Goal: Information Seeking & Learning: Learn about a topic

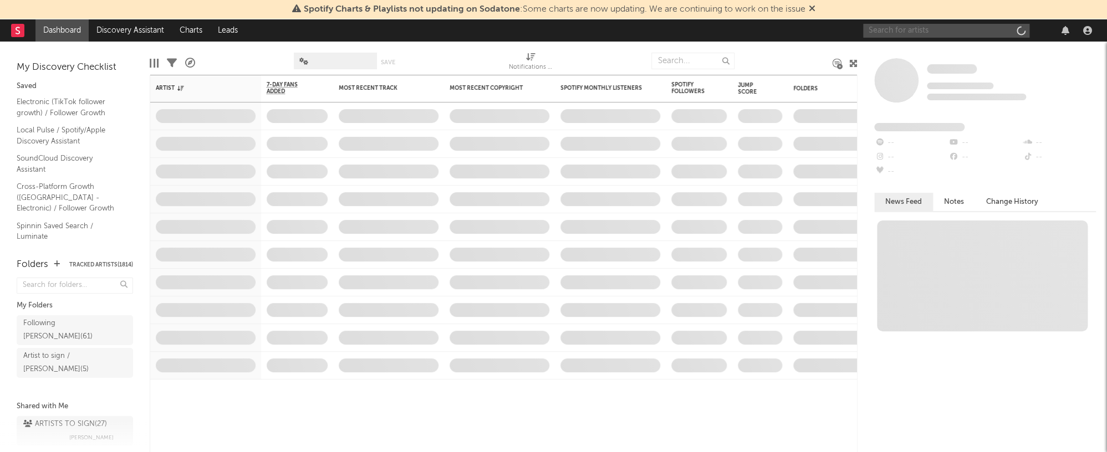
click at [899, 35] on input "text" at bounding box center [946, 31] width 166 height 14
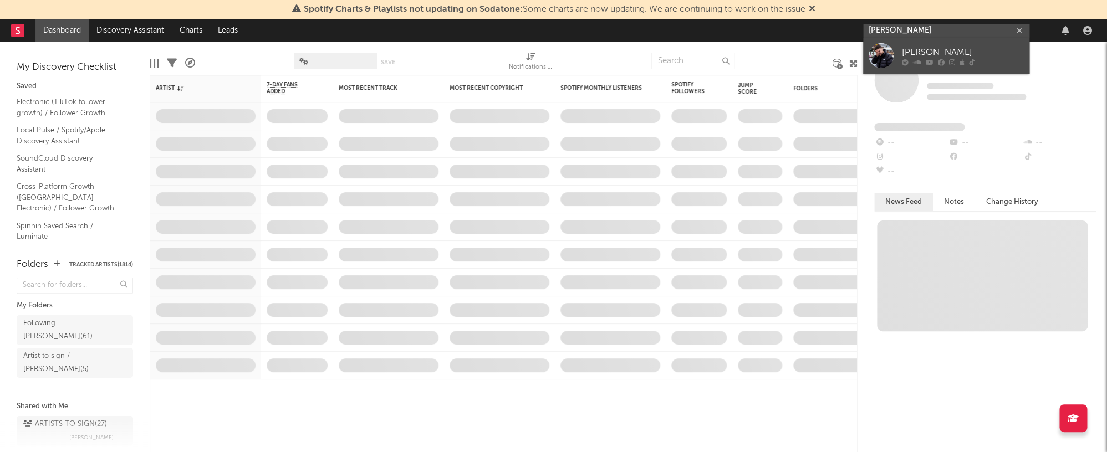
type input "ryan resso"
click at [916, 59] on icon at bounding box center [917, 62] width 8 height 7
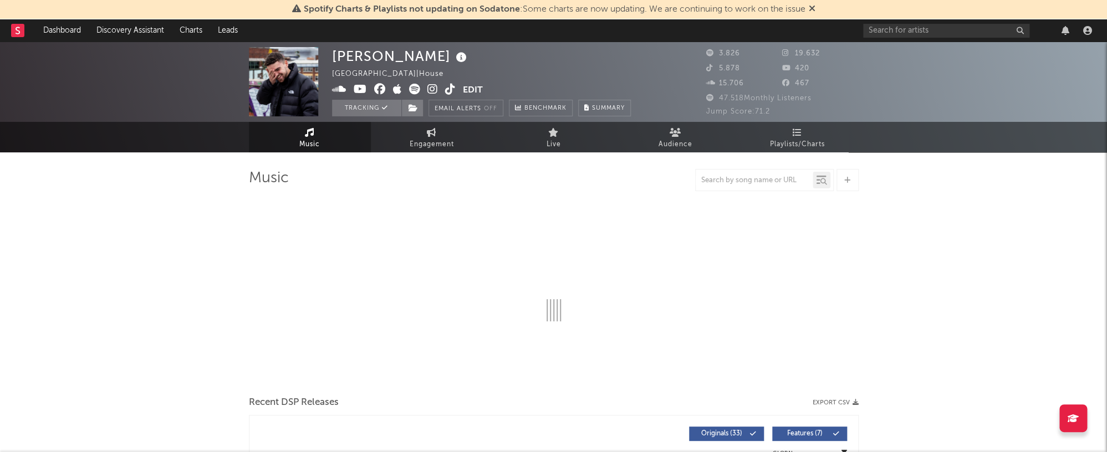
select select "6m"
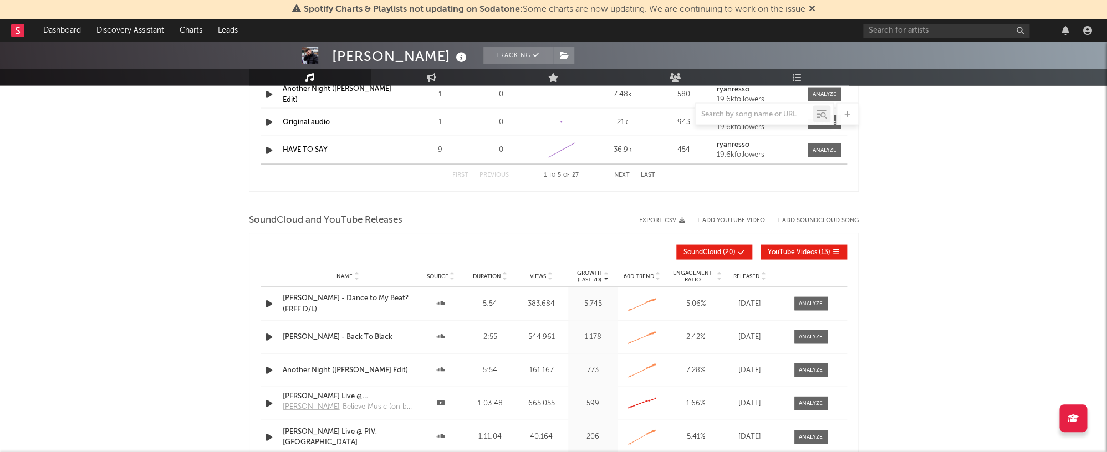
scroll to position [1065, 0]
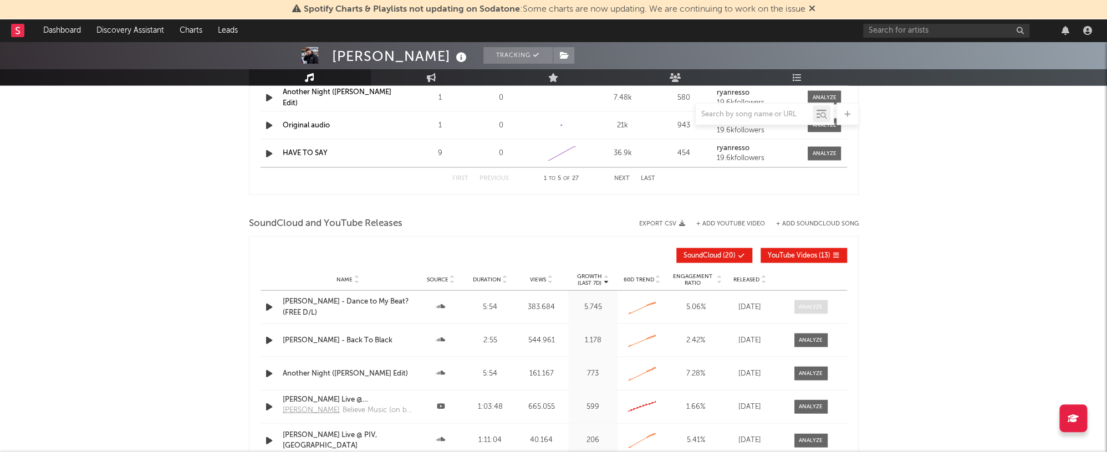
click at [805, 300] on span at bounding box center [810, 307] width 33 height 14
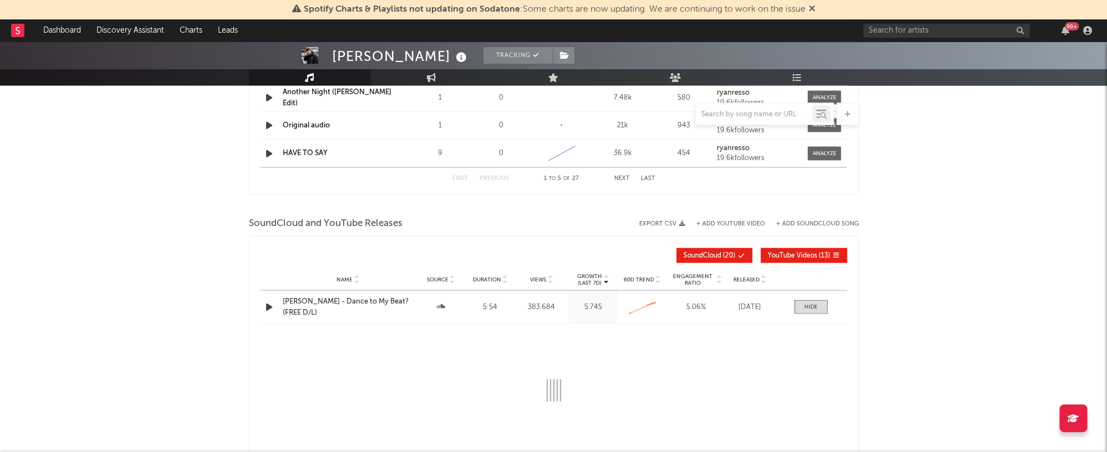
select select "All"
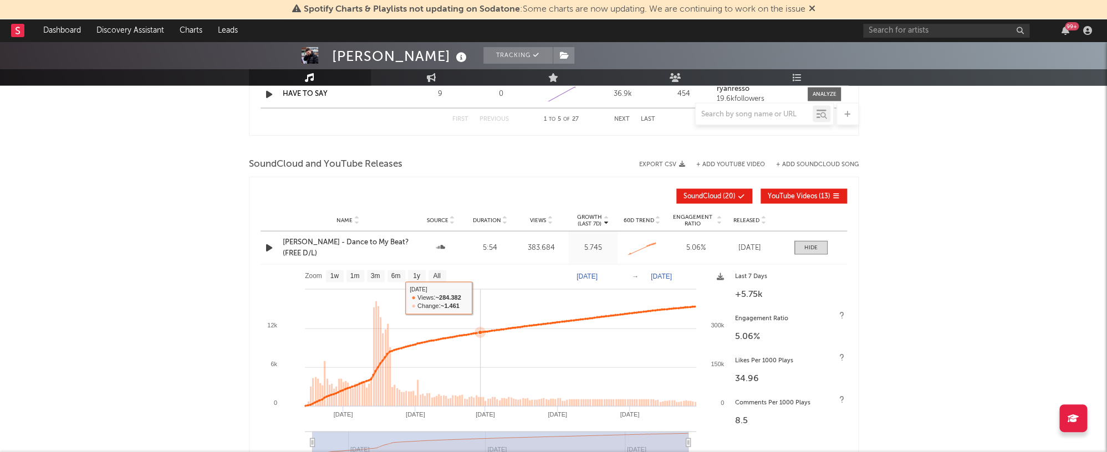
scroll to position [1125, 0]
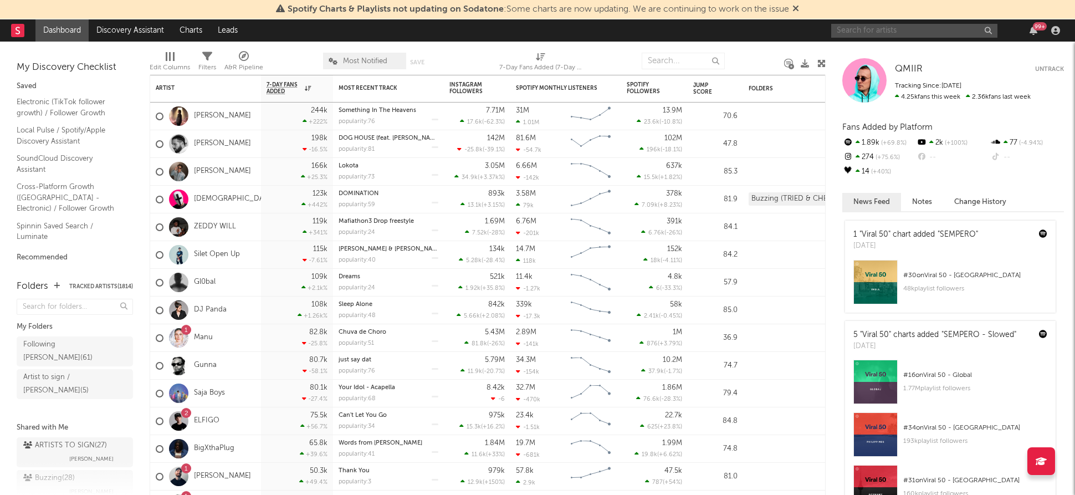
click at [893, 29] on input "text" at bounding box center [915, 31] width 166 height 14
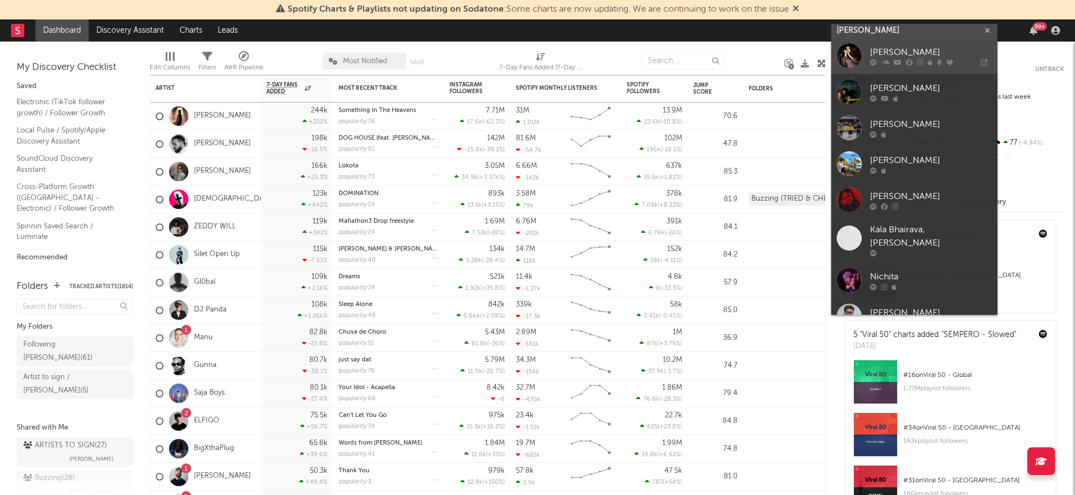
type input "nikhit"
click at [899, 48] on div "[PERSON_NAME]" at bounding box center [931, 52] width 122 height 13
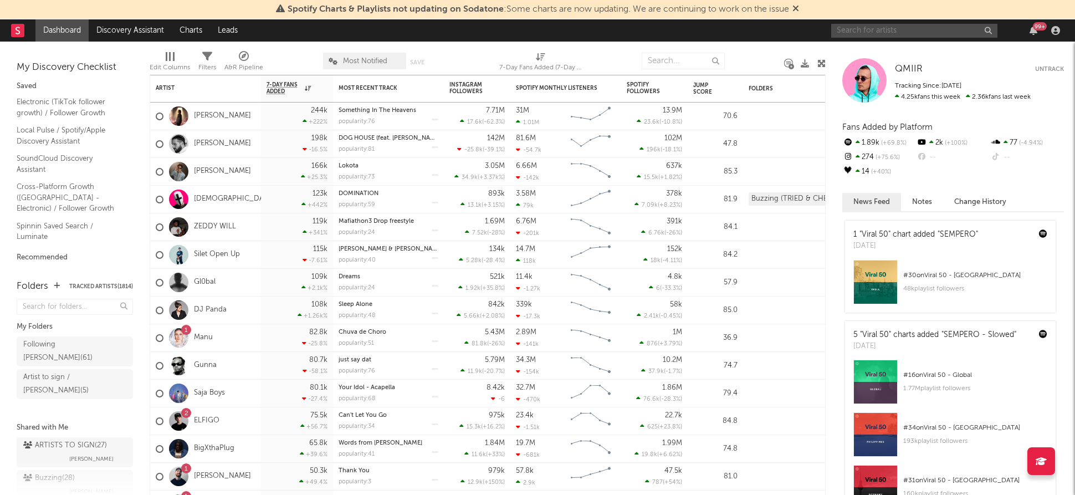
click at [863, 33] on input "text" at bounding box center [915, 31] width 166 height 14
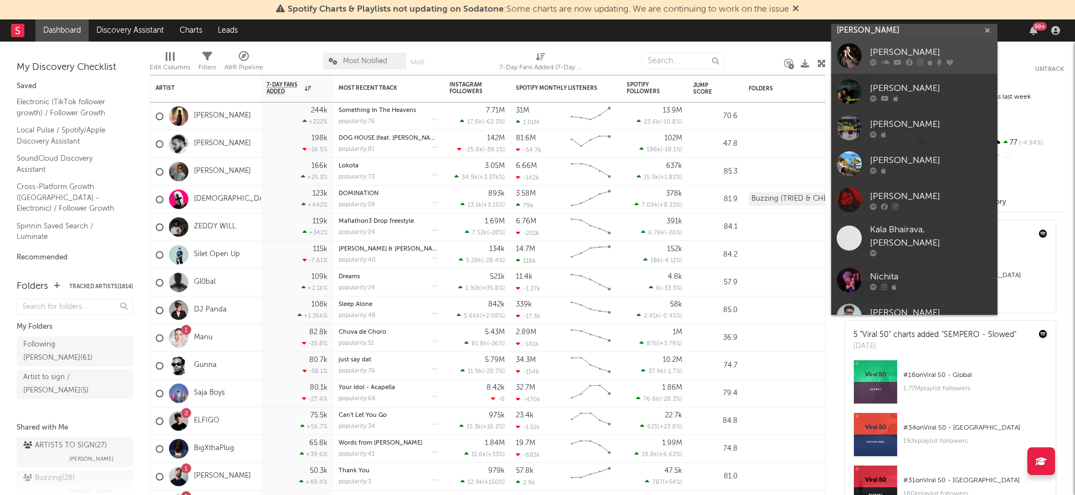
type input "nikhit"
click at [876, 42] on link "[PERSON_NAME]" at bounding box center [915, 56] width 166 height 36
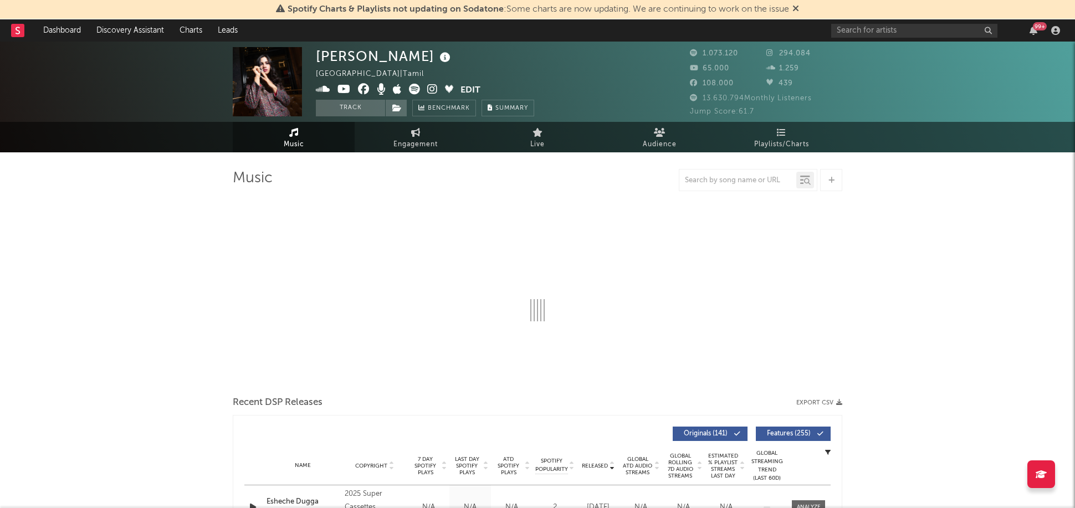
click at [437, 58] on icon at bounding box center [445, 58] width 16 height 16
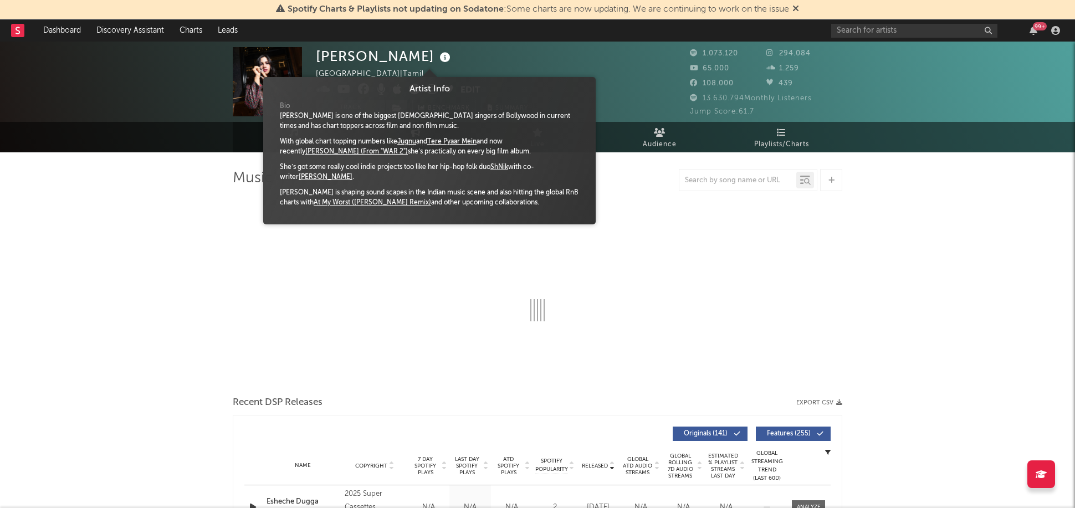
select select "6m"
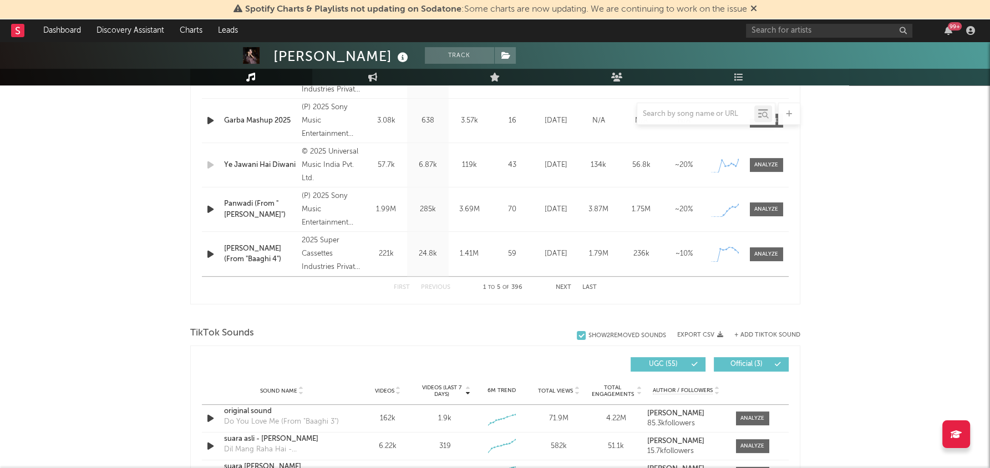
scroll to position [357, 0]
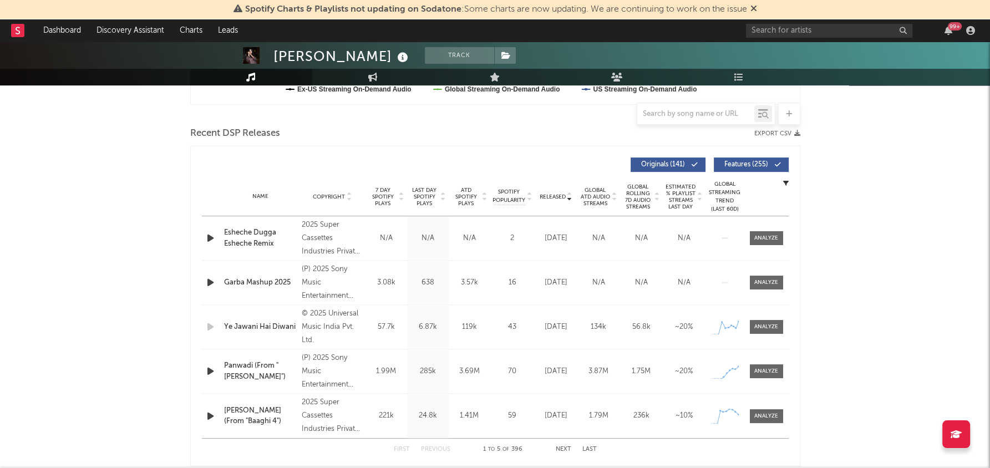
click at [415, 193] on span "Last Day Spotify Plays" at bounding box center [424, 197] width 29 height 20
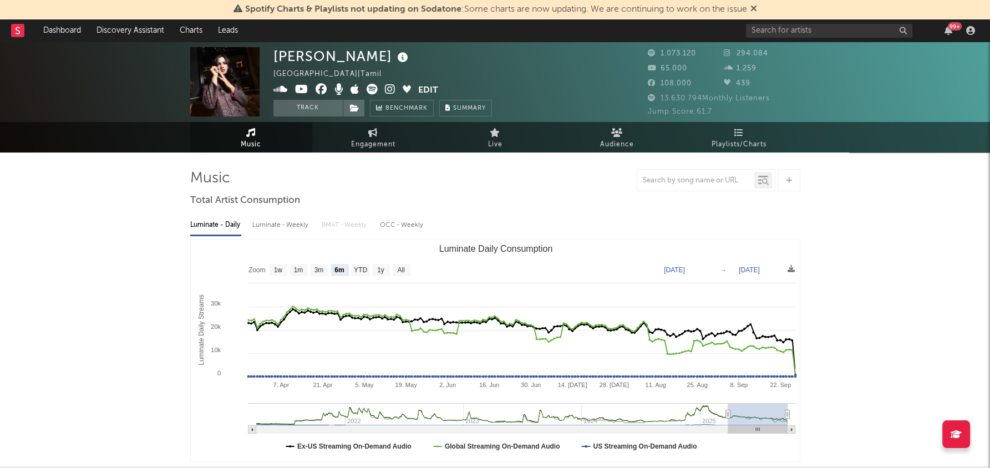
scroll to position [0, 0]
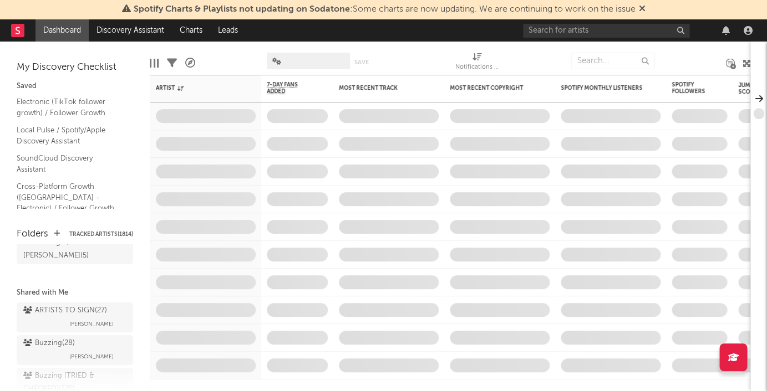
scroll to position [84, 0]
click at [47, 340] on span "Buzzing ( 28 ) Jorn Heringa" at bounding box center [75, 351] width 116 height 33
click at [49, 336] on div "Buzzing ( 28 )" at bounding box center [49, 342] width 52 height 13
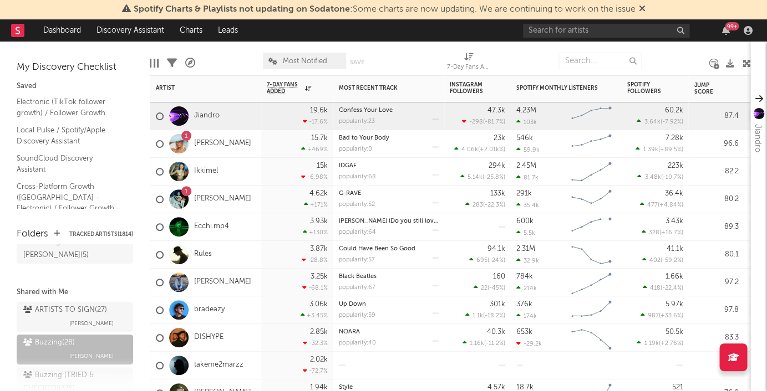
click at [301, 75] on div "Artist Notifications 7-Day Fans Added WoW % Change Most Recent Track Popularity…" at bounding box center [450, 233] width 600 height 317
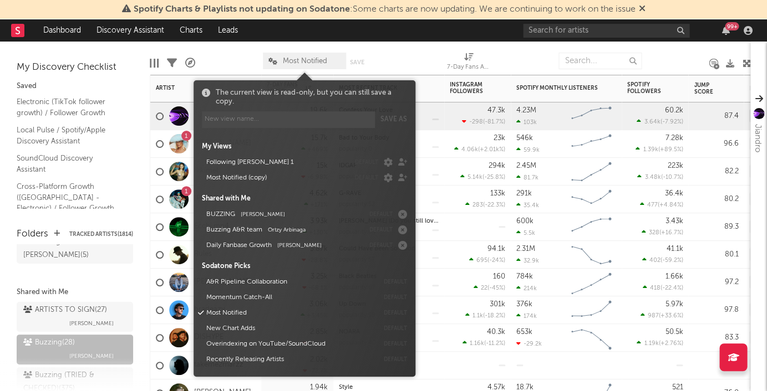
click at [301, 68] on span "Most Notified" at bounding box center [304, 61] width 83 height 17
click at [273, 166] on button "Following Marco 1" at bounding box center [275, 163] width 147 height 16
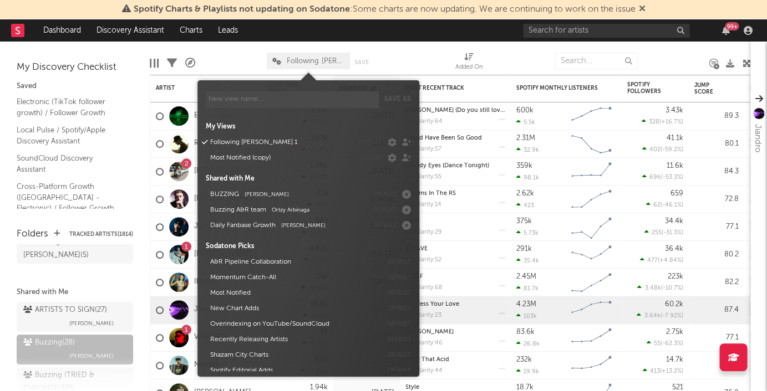
click at [446, 60] on div at bounding box center [418, 61] width 55 height 28
click at [278, 62] on icon at bounding box center [276, 61] width 9 height 7
click at [261, 161] on button "Most Notified (copy)" at bounding box center [279, 158] width 147 height 16
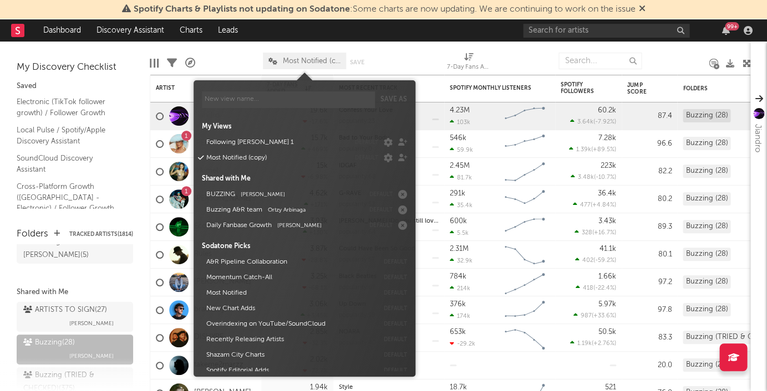
click at [390, 44] on div "Edit Columns Filters A&R Pipeline Most Notified (copy) Save Save as 7-Day Fans …" at bounding box center [450, 58] width 600 height 33
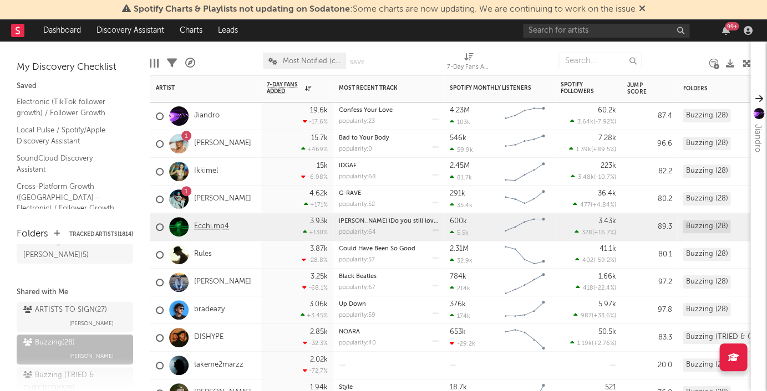
click at [207, 224] on link "Ecchi.mp4" at bounding box center [211, 226] width 35 height 9
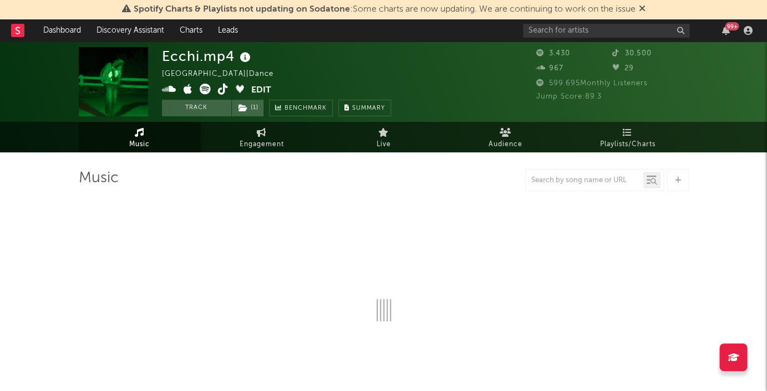
select select "1w"
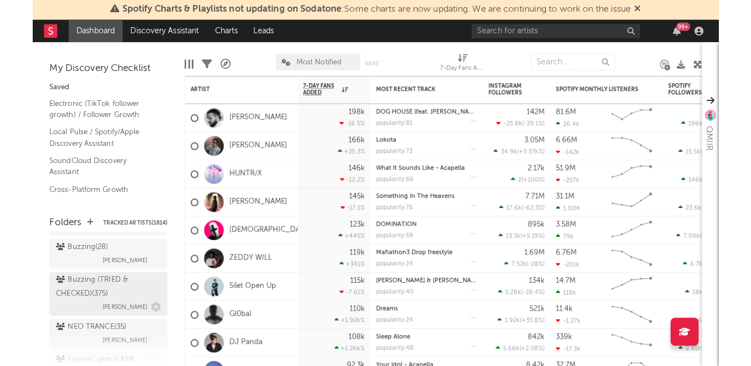
scroll to position [150, 0]
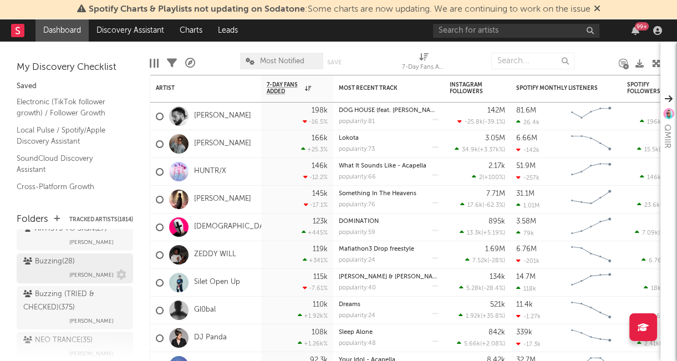
click at [62, 255] on div "Buzzing ( 28 )" at bounding box center [49, 261] width 52 height 13
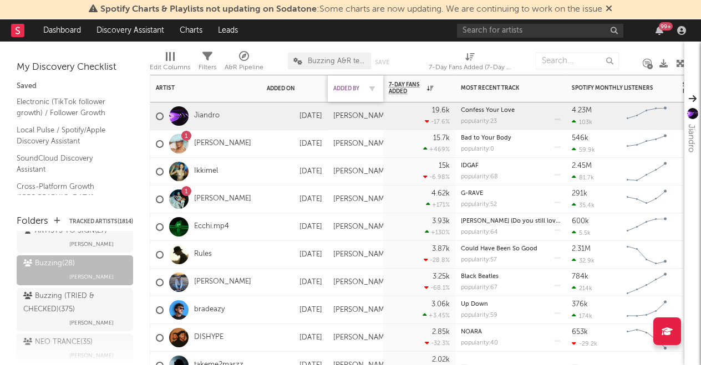
click at [341, 86] on div "Added By" at bounding box center [347, 88] width 28 height 7
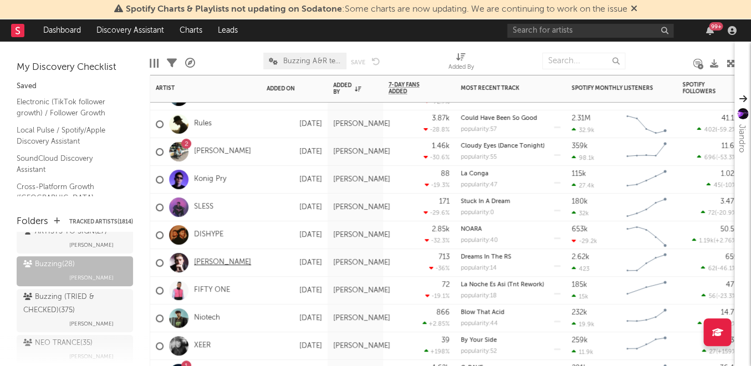
click at [233, 263] on link "[PERSON_NAME]" at bounding box center [222, 262] width 57 height 9
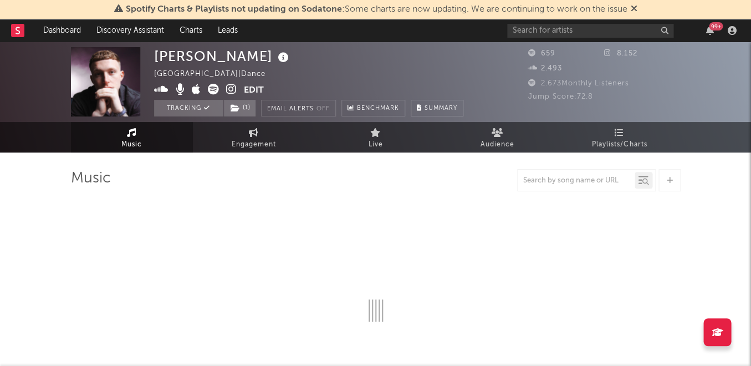
select select "1w"
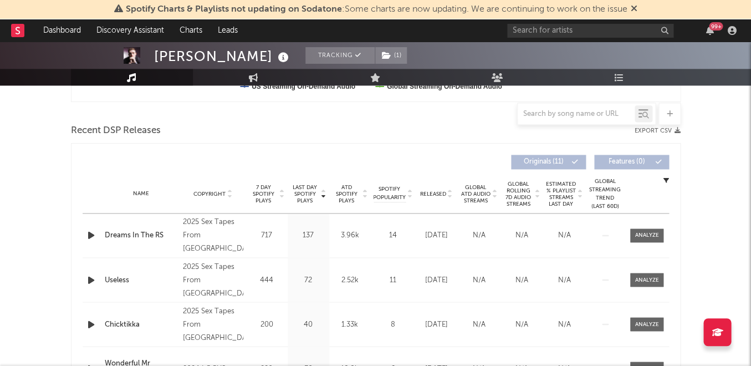
scroll to position [365, 0]
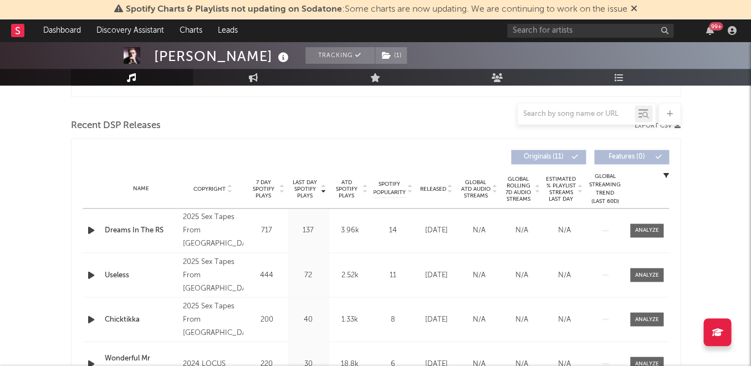
click at [304, 190] on span "Last Day Spotify Plays" at bounding box center [304, 189] width 29 height 20
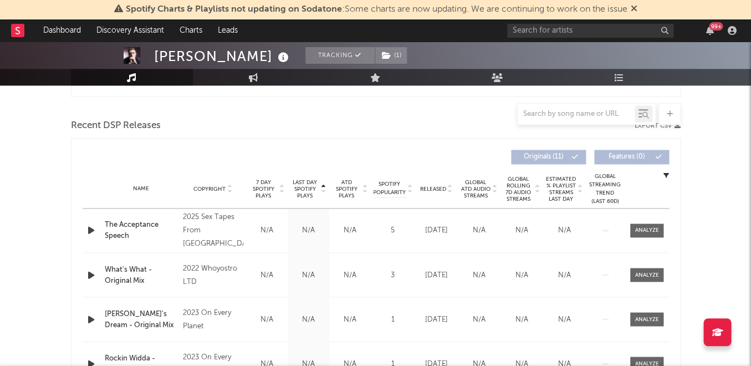
click at [304, 190] on span "Last Day Spotify Plays" at bounding box center [304, 189] width 29 height 20
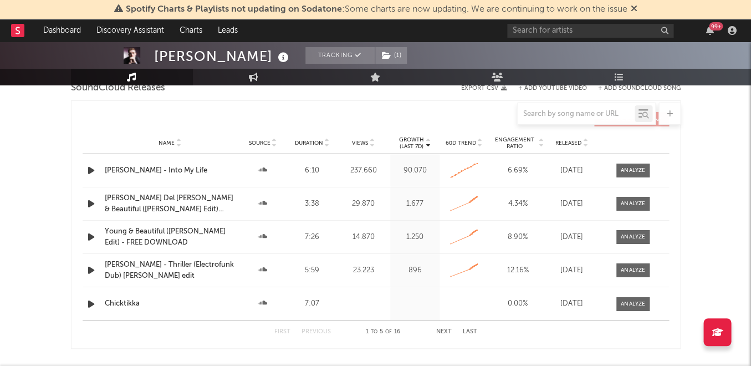
scroll to position [1014, 0]
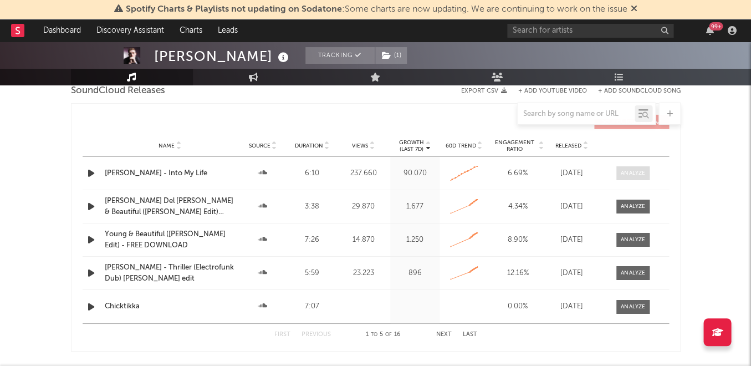
click at [620, 166] on span at bounding box center [632, 173] width 33 height 14
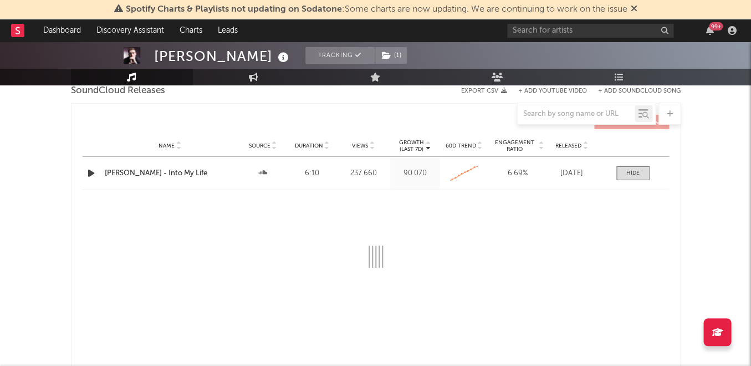
select select "All"
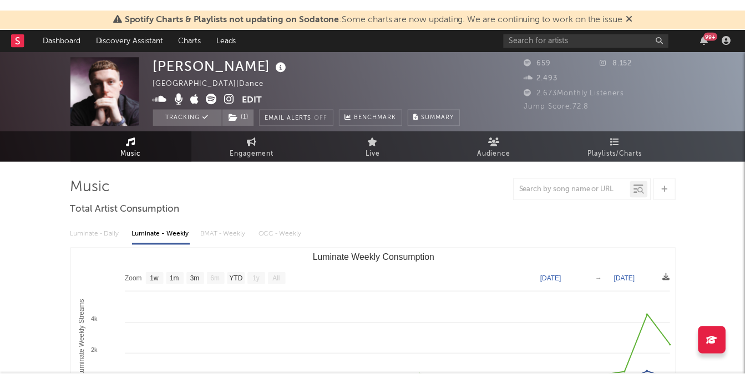
scroll to position [0, 0]
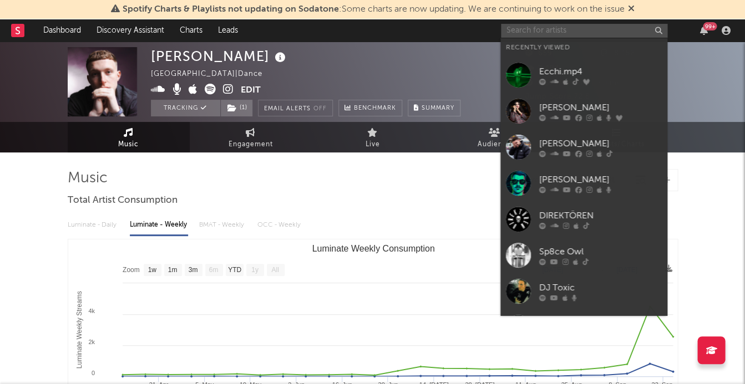
click at [603, 24] on input "text" at bounding box center [584, 31] width 166 height 14
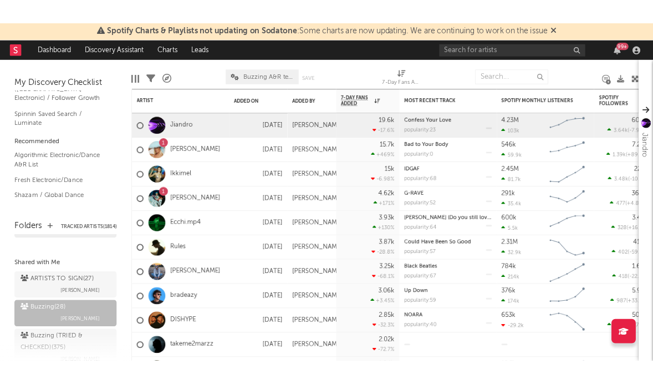
scroll to position [101, 0]
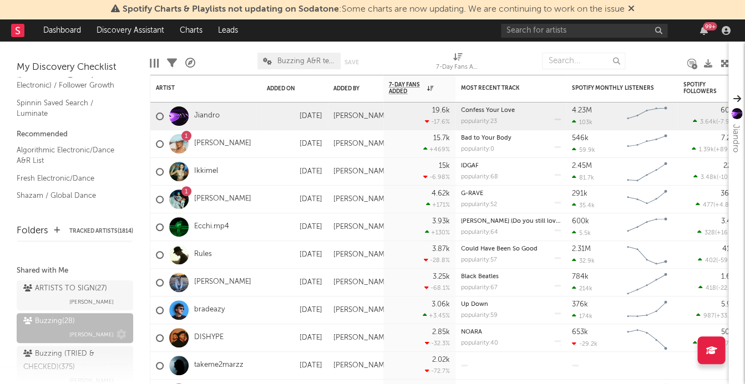
click at [71, 315] on div "Buzzing ( 28 )" at bounding box center [49, 321] width 52 height 13
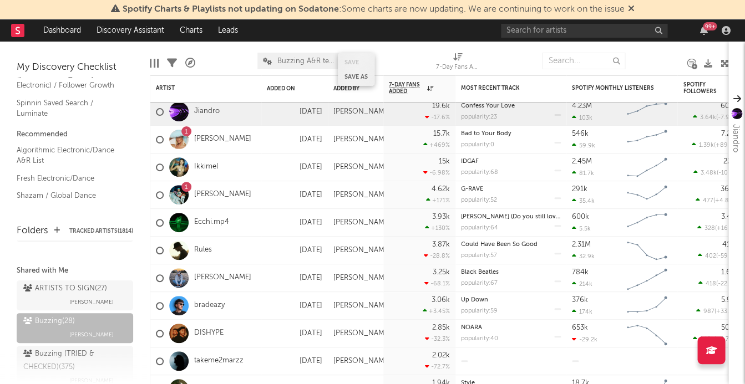
click at [350, 85] on div "Save Save as" at bounding box center [356, 69] width 37 height 33
click at [347, 92] on div "Added By" at bounding box center [355, 88] width 44 height 23
click at [349, 89] on div "Added By" at bounding box center [347, 88] width 28 height 7
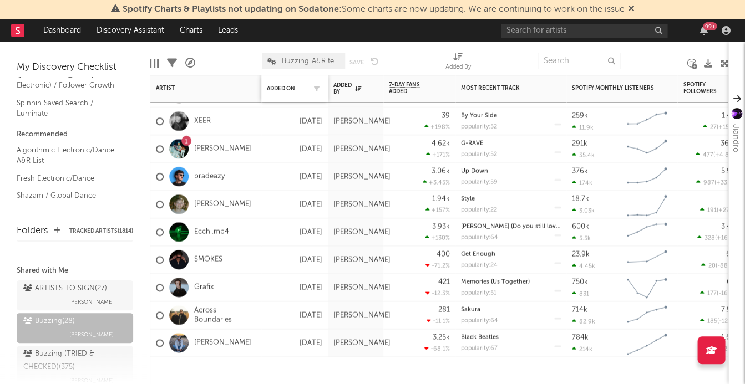
click at [284, 84] on div "Added On" at bounding box center [294, 88] width 55 height 23
click at [283, 91] on div "Added On" at bounding box center [286, 88] width 39 height 7
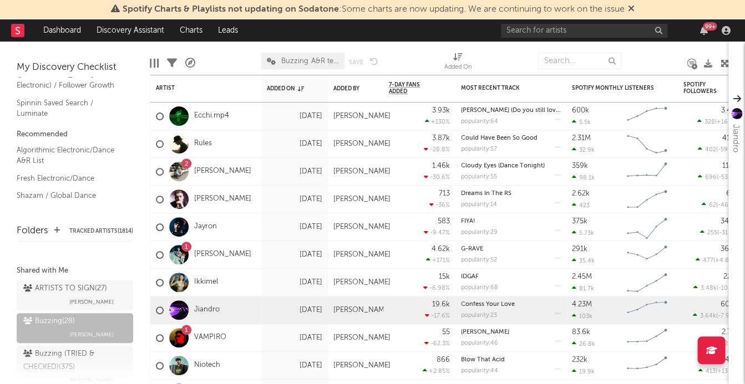
click at [307, 4] on span "Spotify Charts & Playlists not updating on Sodatone : Some charts are now updat…" at bounding box center [372, 9] width 523 height 13
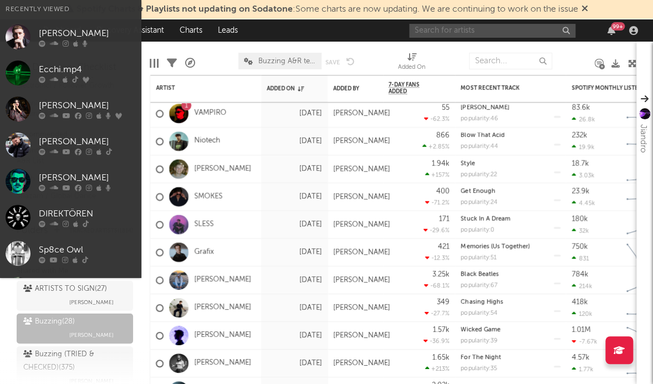
click at [453, 33] on input "text" at bounding box center [492, 31] width 166 height 14
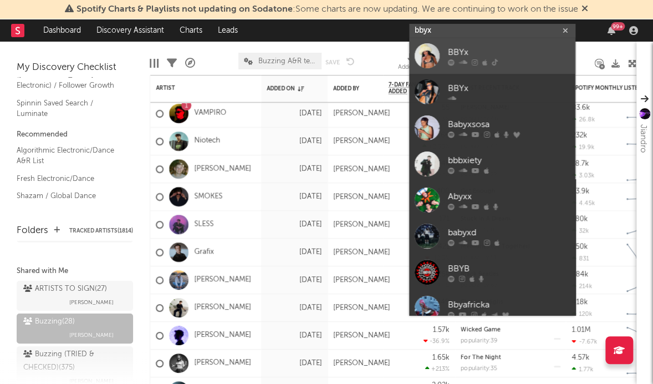
type input "bbyx"
click at [459, 59] on icon at bounding box center [463, 62] width 8 height 7
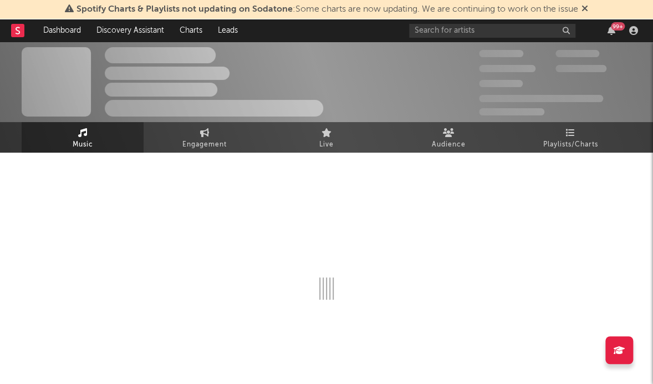
select select "6m"
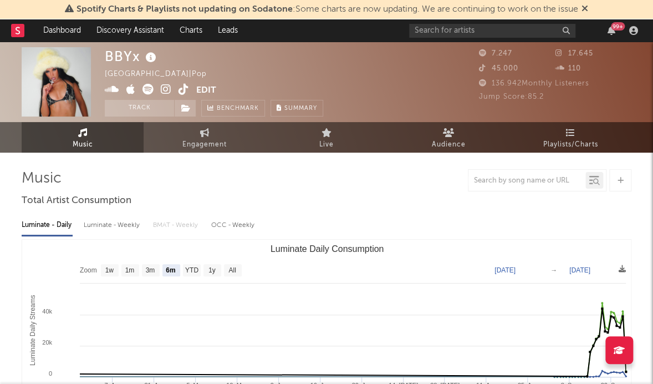
click at [166, 88] on icon at bounding box center [166, 89] width 11 height 11
